Goal: Information Seeking & Learning: Compare options

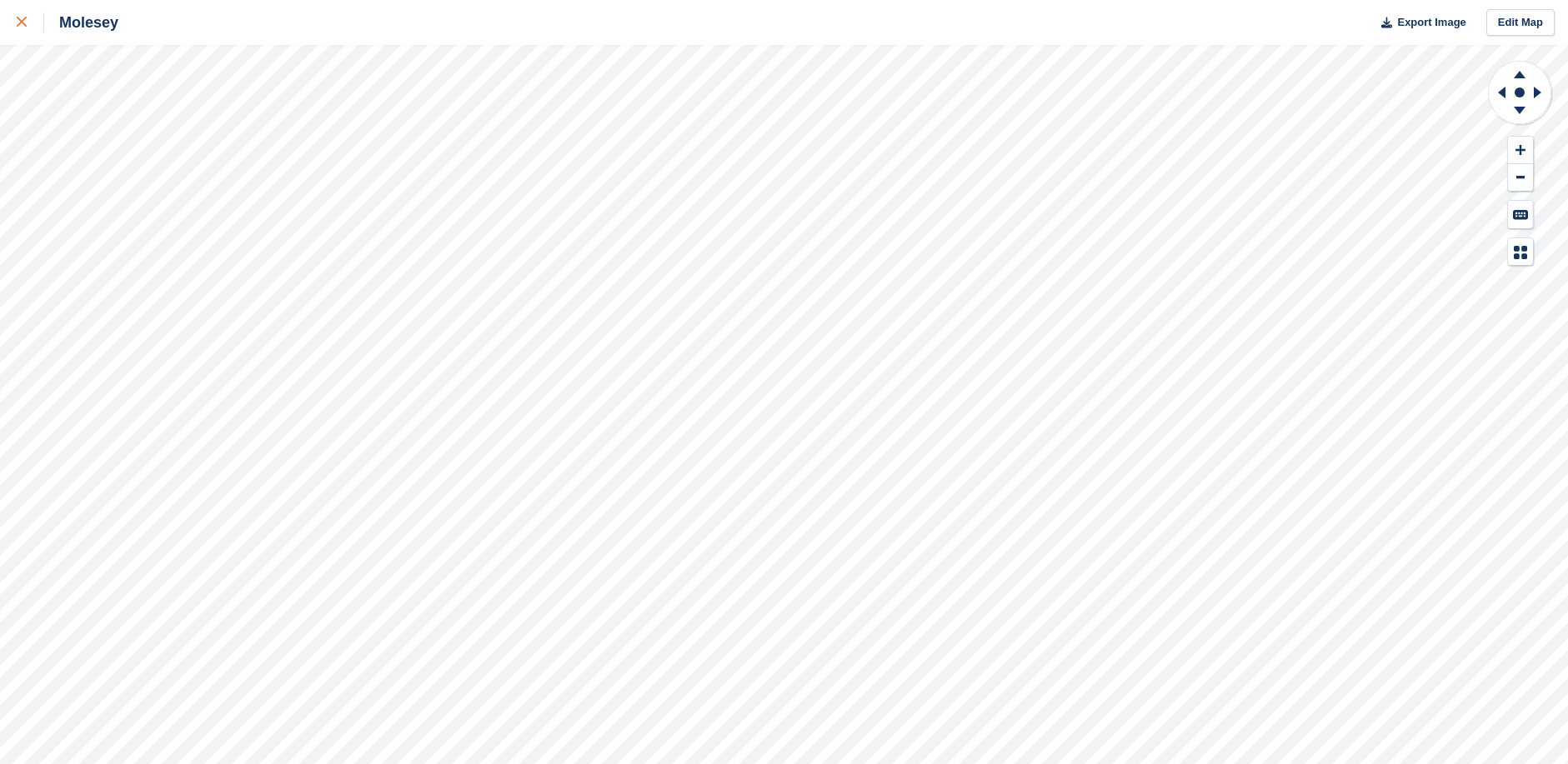
click at [18, 21] on icon at bounding box center [21, 21] width 10 height 10
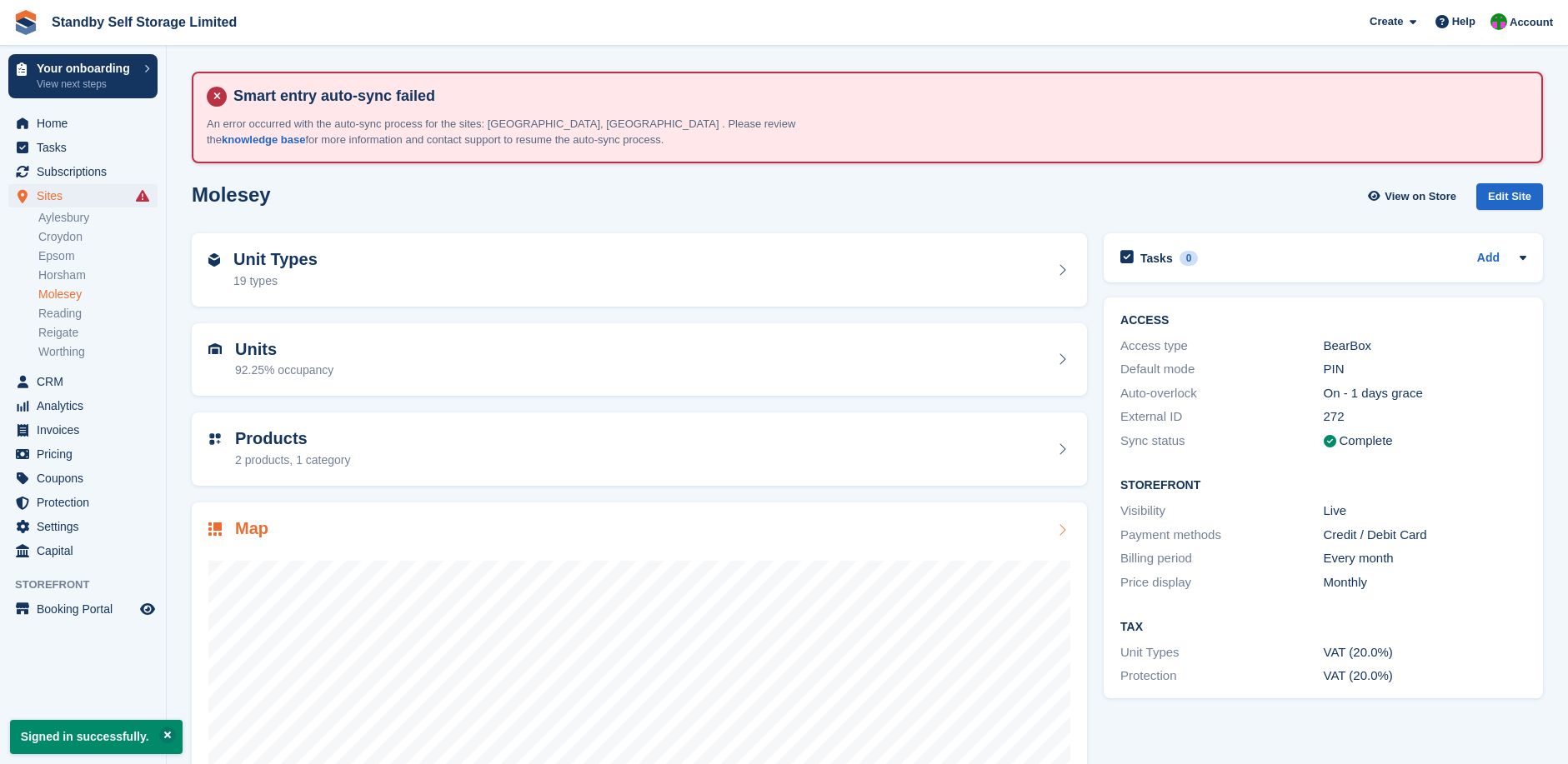
click at [70, 332] on link "Reigate" at bounding box center [98, 332] width 119 height 16
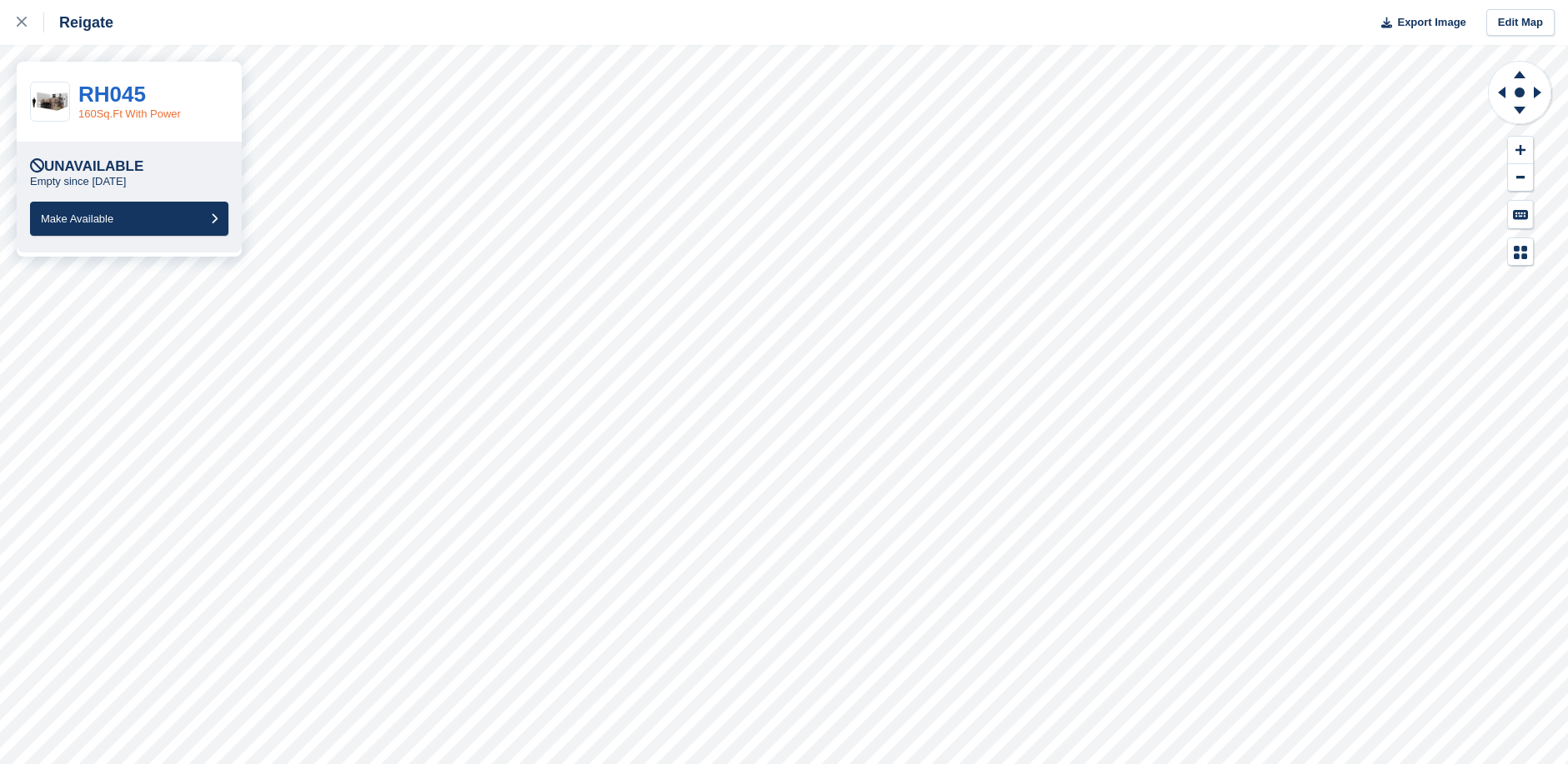
click at [109, 113] on link "160Sq.Ft With Power" at bounding box center [129, 113] width 102 height 13
click at [116, 89] on link "RH045" at bounding box center [111, 95] width 67 height 25
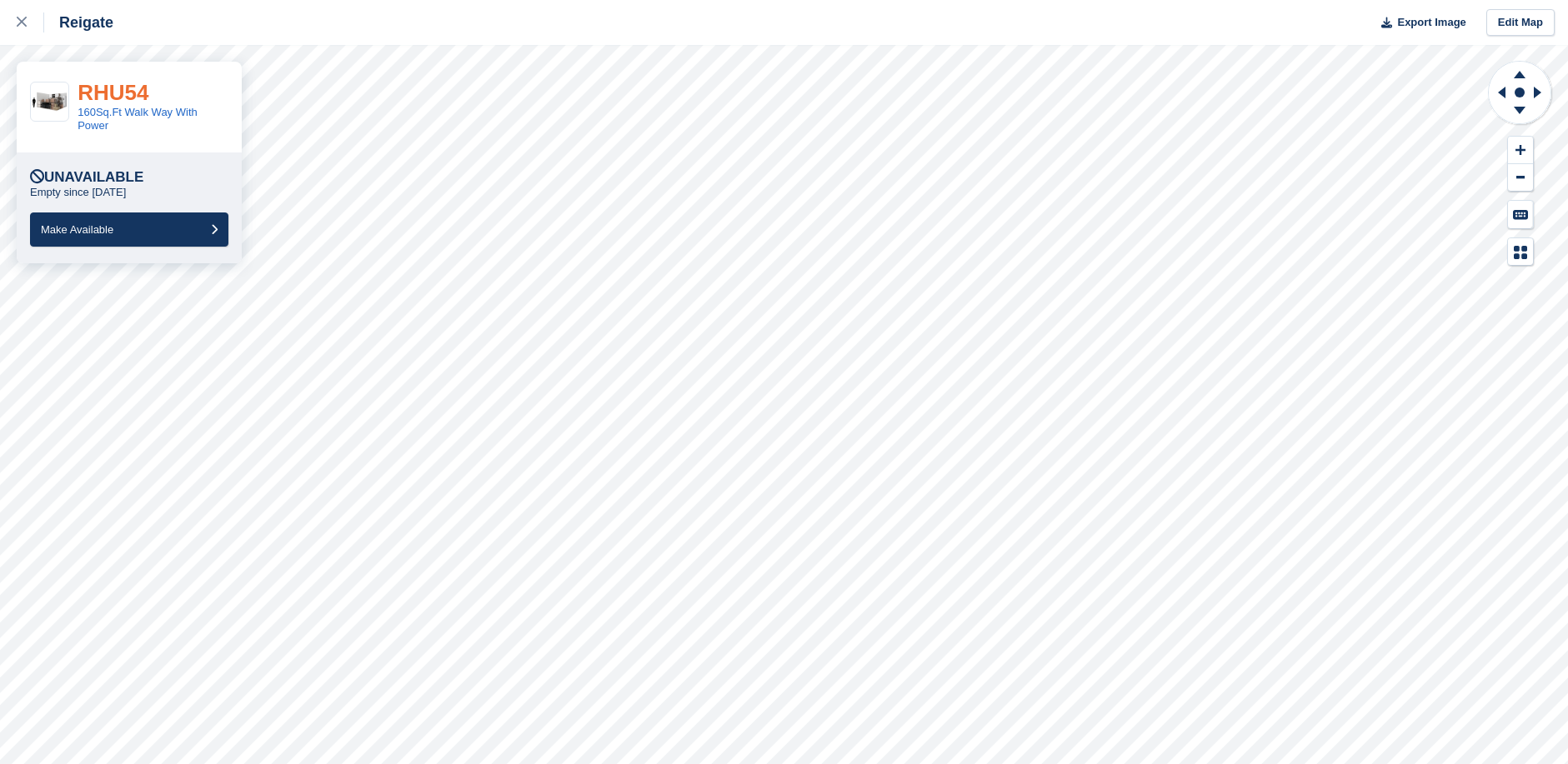
click at [113, 92] on link "RHU54" at bounding box center [113, 93] width 71 height 25
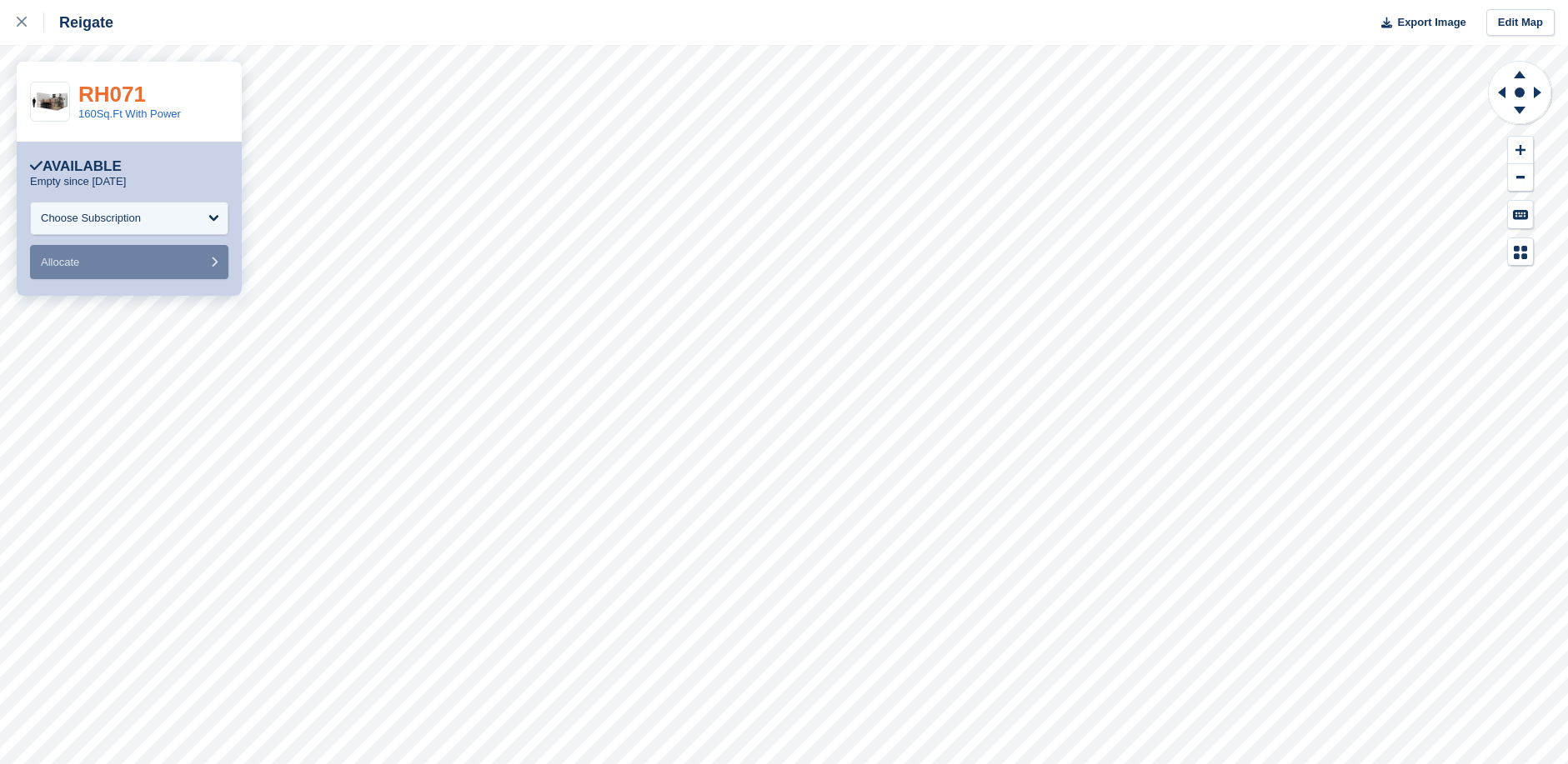
click at [119, 88] on link "RH071" at bounding box center [111, 95] width 67 height 25
click at [108, 90] on link "RH034" at bounding box center [111, 95] width 67 height 25
click at [87, 113] on link "80Sq.Ft" at bounding box center [97, 113] width 38 height 13
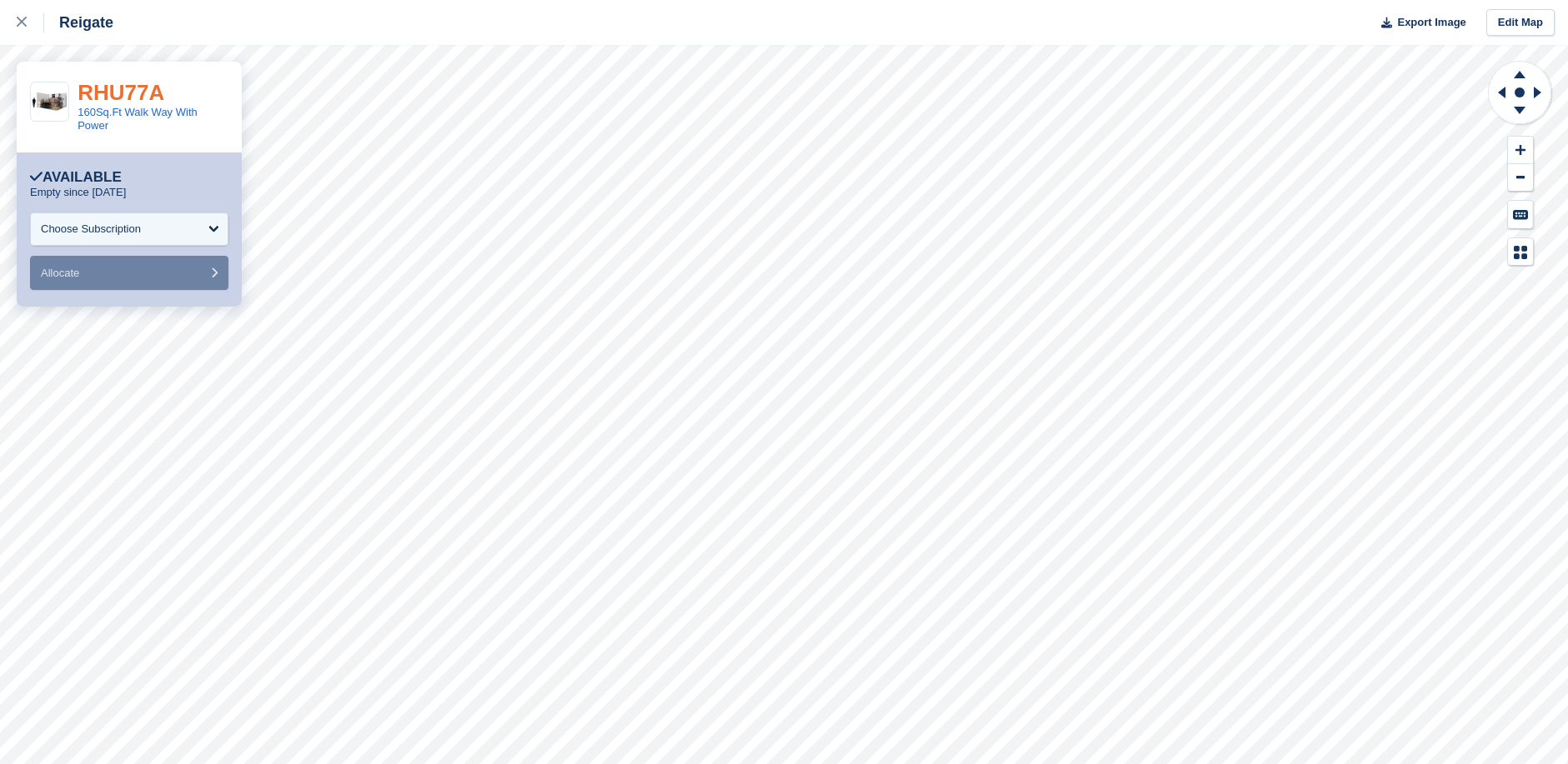
click at [134, 95] on link "RHU77A" at bounding box center [121, 93] width 87 height 25
click at [112, 113] on link "160Sq.Ft Walk Way With Power" at bounding box center [137, 119] width 120 height 26
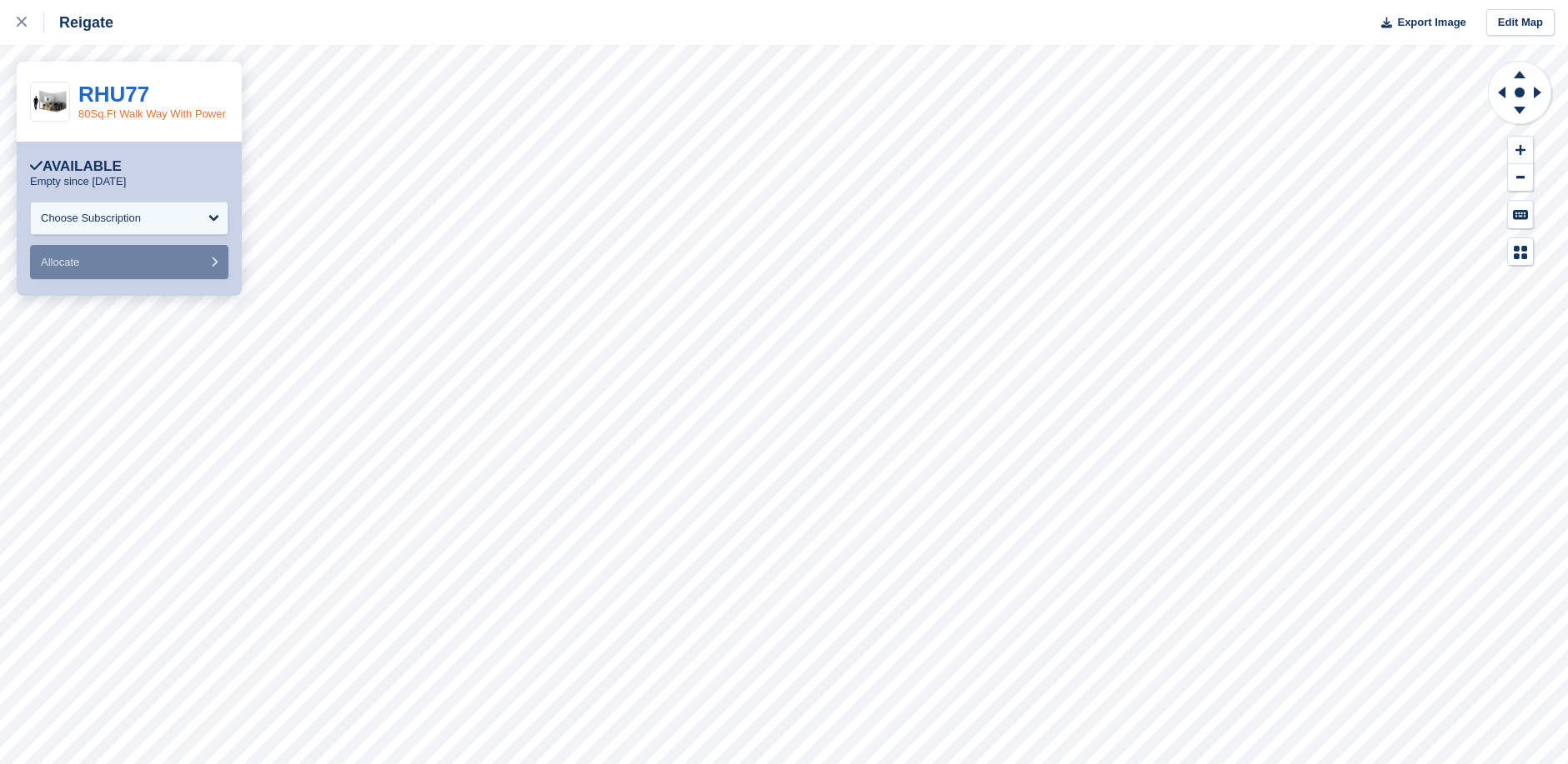
click at [135, 114] on link "80Sq.Ft Walk Way With Power" at bounding box center [151, 113] width 147 height 13
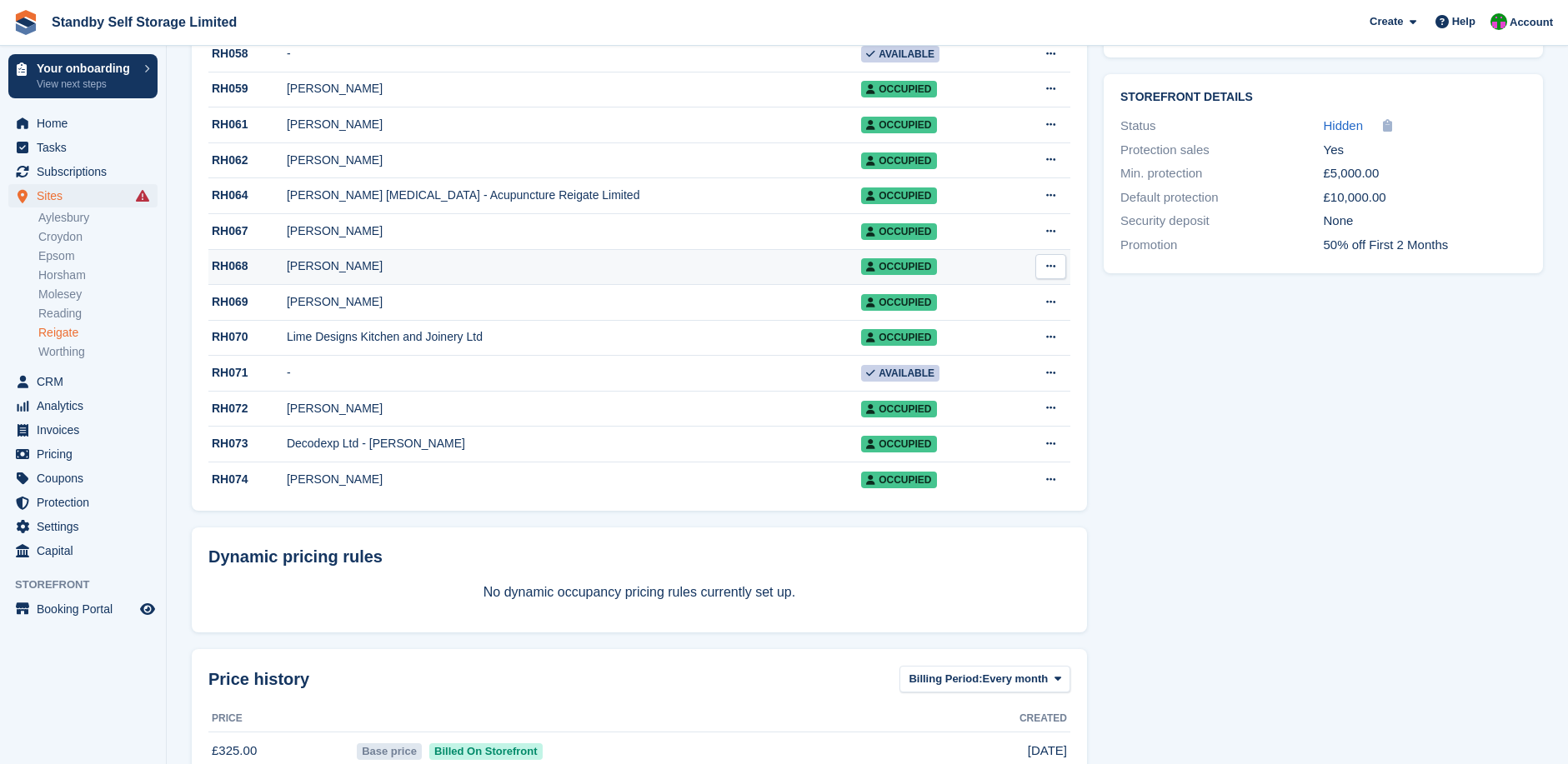
scroll to position [694, 0]
